Goal: Task Accomplishment & Management: Manage account settings

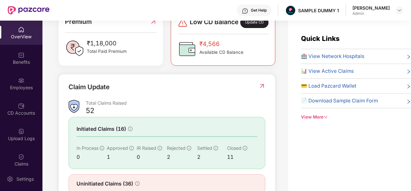
scroll to position [206, 0]
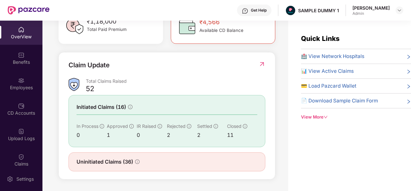
click at [322, 116] on div "View More" at bounding box center [356, 116] width 110 height 7
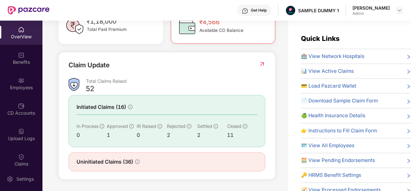
click at [406, 72] on icon "right" at bounding box center [408, 71] width 5 height 5
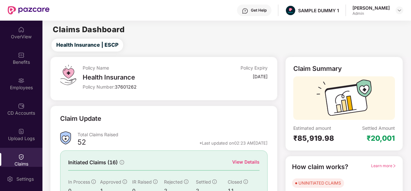
scroll to position [35, 0]
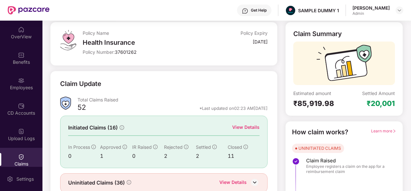
click at [246, 126] on div "View Details" at bounding box center [245, 126] width 27 height 7
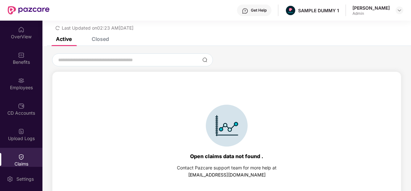
scroll to position [28, 0]
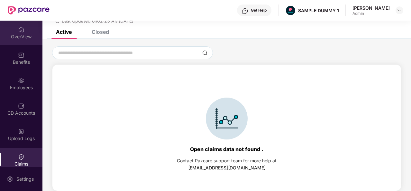
click at [23, 30] on div "OverView" at bounding box center [21, 33] width 42 height 24
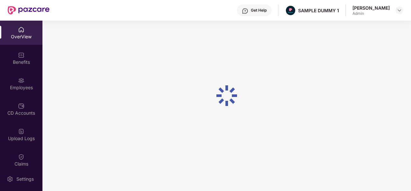
scroll to position [21, 0]
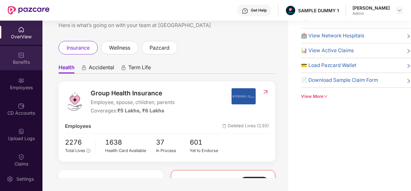
click at [16, 59] on div "Benefits" at bounding box center [21, 62] width 42 height 6
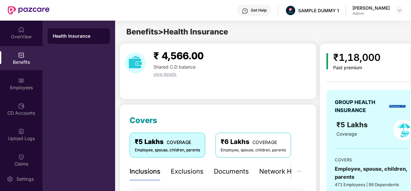
click at [179, 171] on div "Exclusions" at bounding box center [187, 171] width 33 height 10
click at [236, 170] on div "Documents" at bounding box center [231, 171] width 35 height 10
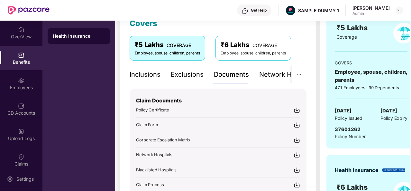
scroll to position [96, 0]
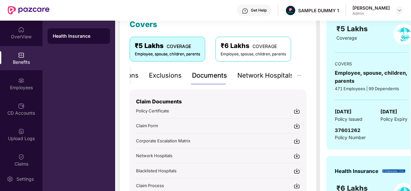
click at [270, 75] on div "Network Hospitals" at bounding box center [265, 75] width 56 height 10
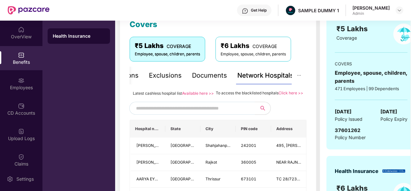
scroll to position [113, 0]
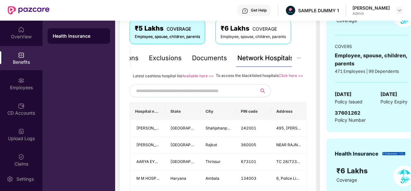
click at [174, 95] on input "text" at bounding box center [191, 91] width 110 height 10
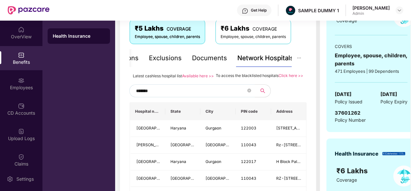
type input "*******"
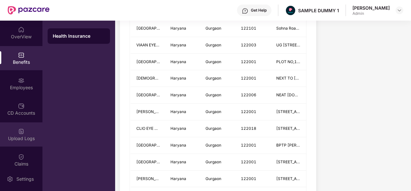
scroll to position [454, 0]
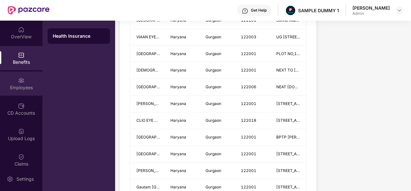
click at [23, 85] on div "Employees" at bounding box center [21, 87] width 42 height 6
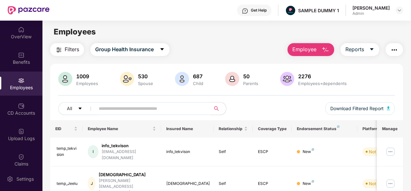
click at [324, 48] on img "button" at bounding box center [325, 50] width 8 height 8
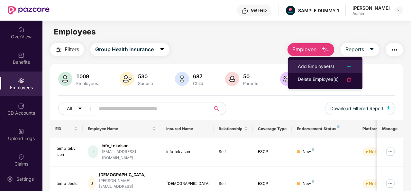
click at [316, 67] on div "Add Employee(s)" at bounding box center [316, 67] width 36 height 8
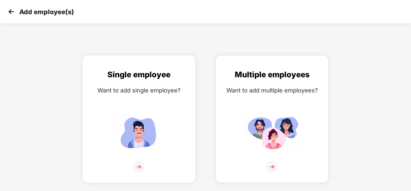
click at [136, 165] on img at bounding box center [139, 167] width 12 height 12
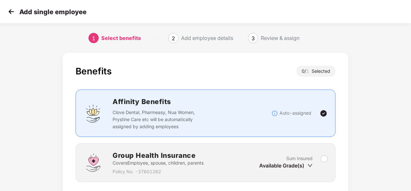
scroll to position [46, 0]
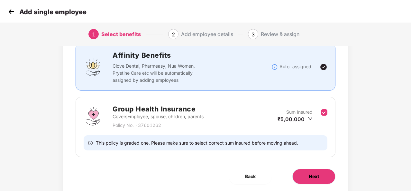
click at [318, 177] on span "Next" at bounding box center [313, 176] width 10 height 7
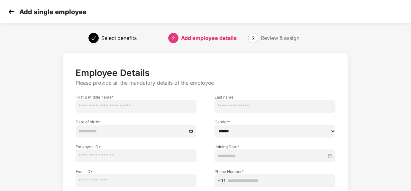
scroll to position [49, 0]
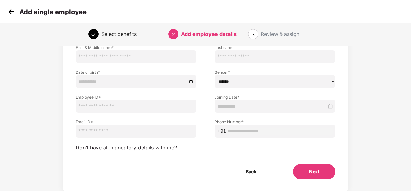
click at [12, 14] on img at bounding box center [11, 12] width 10 height 10
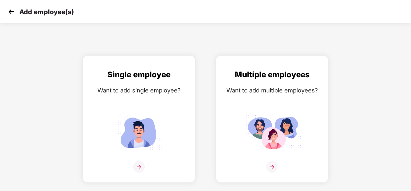
click at [11, 13] on img at bounding box center [11, 12] width 10 height 10
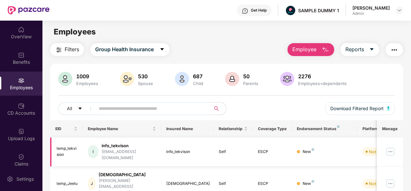
click at [389, 147] on img at bounding box center [390, 151] width 10 height 10
click at [324, 50] on img "button" at bounding box center [325, 50] width 8 height 8
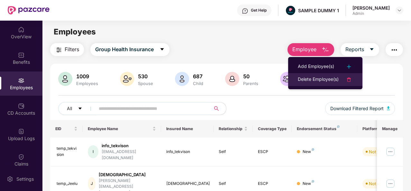
click at [334, 77] on div "Delete Employee(s)" at bounding box center [318, 80] width 41 height 8
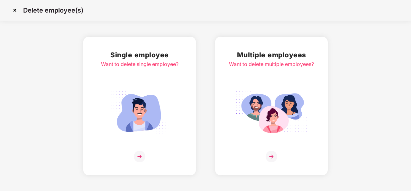
click at [137, 155] on img at bounding box center [140, 156] width 12 height 12
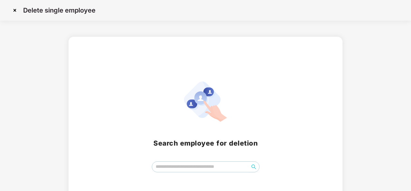
click at [12, 11] on img at bounding box center [15, 10] width 10 height 10
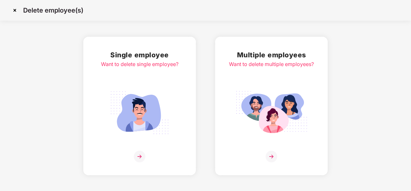
click at [15, 11] on img at bounding box center [15, 10] width 10 height 10
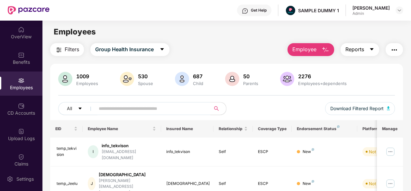
click at [369, 49] on button "Reports" at bounding box center [359, 49] width 39 height 13
click at [395, 50] on img "button" at bounding box center [394, 50] width 8 height 8
click at [21, 106] on img at bounding box center [21, 106] width 6 height 6
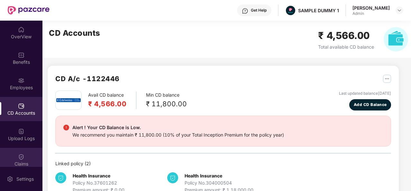
click at [18, 159] on img at bounding box center [21, 156] width 6 height 6
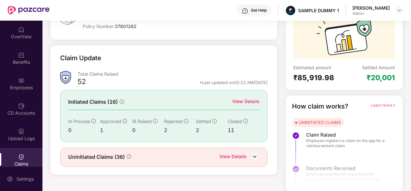
scroll to position [46, 0]
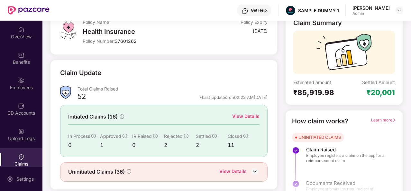
click at [249, 116] on div "View Details" at bounding box center [245, 115] width 27 height 7
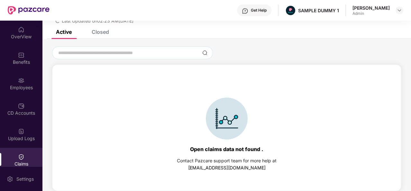
click at [98, 31] on div "Closed" at bounding box center [100, 32] width 17 height 6
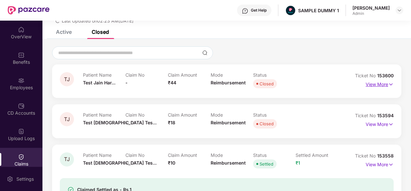
click at [376, 85] on p "View More" at bounding box center [379, 83] width 28 height 9
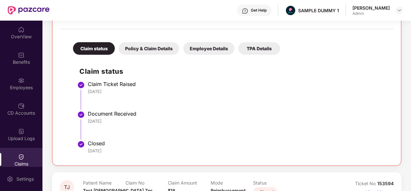
scroll to position [119, 0]
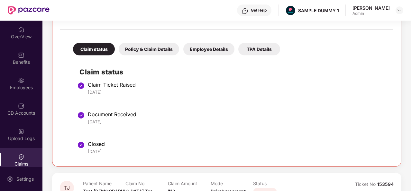
click at [143, 48] on div "Policy & Claim Details" at bounding box center [149, 49] width 60 height 13
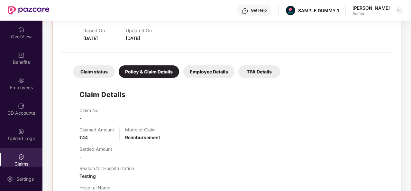
scroll to position [95, 0]
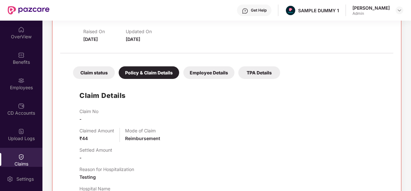
click at [212, 71] on div "Employee Details" at bounding box center [208, 72] width 51 height 13
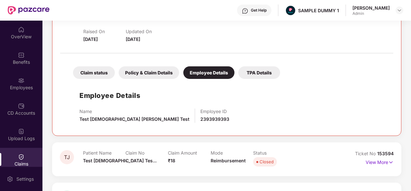
click at [245, 72] on div "TPA Details" at bounding box center [259, 72] width 42 height 13
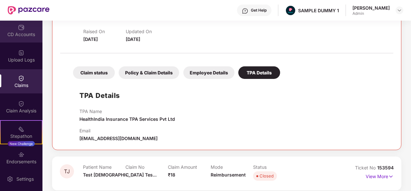
scroll to position [79, 0]
click at [28, 109] on div "Claim Analysis" at bounding box center [21, 110] width 42 height 6
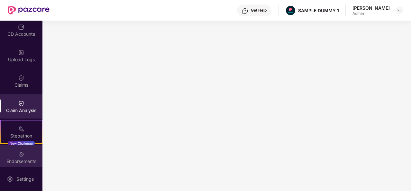
click at [22, 151] on img at bounding box center [21, 154] width 6 height 6
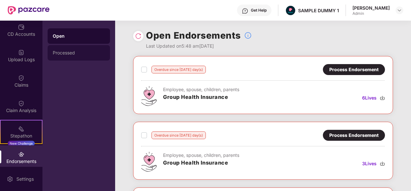
click at [73, 52] on div "Processed" at bounding box center [79, 52] width 52 height 5
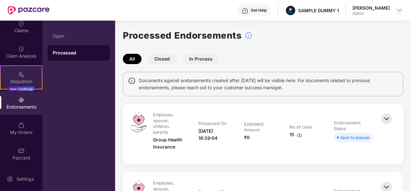
scroll to position [133, 0]
click at [24, 125] on div "My Orders" at bounding box center [21, 128] width 42 height 24
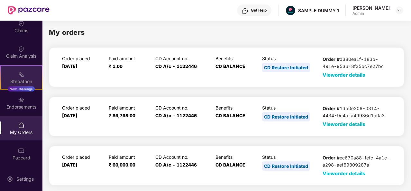
click at [15, 75] on div "Stepathon New Challenge" at bounding box center [21, 77] width 42 height 24
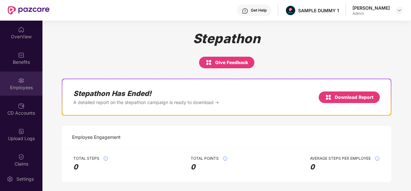
click at [20, 85] on div "Employees" at bounding box center [21, 87] width 42 height 6
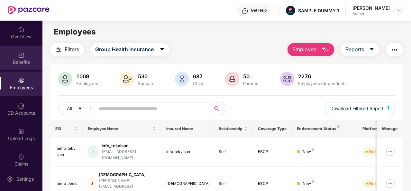
click at [22, 61] on div "Benefits" at bounding box center [21, 62] width 42 height 6
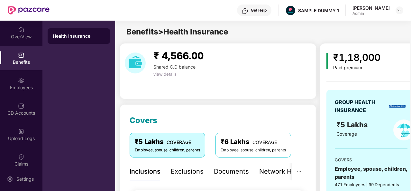
click at [272, 171] on div "Network Hospitals" at bounding box center [287, 171] width 56 height 10
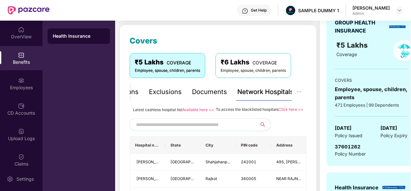
scroll to position [80, 0]
click at [144, 129] on input "text" at bounding box center [191, 124] width 110 height 10
type input "**********"
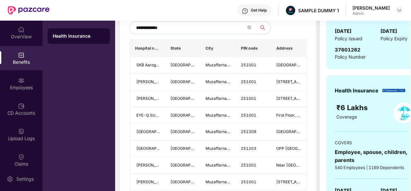
scroll to position [235, 0]
